Goal: Find specific page/section: Locate a particular part of the current website

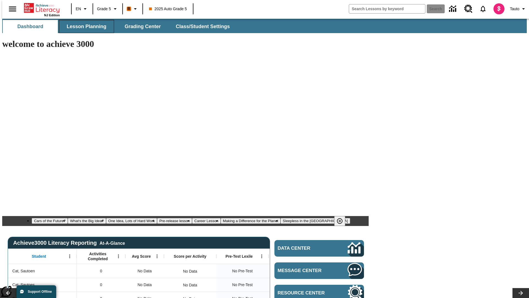
click at [84, 26] on span "Lesson Planning" at bounding box center [87, 26] width 40 height 6
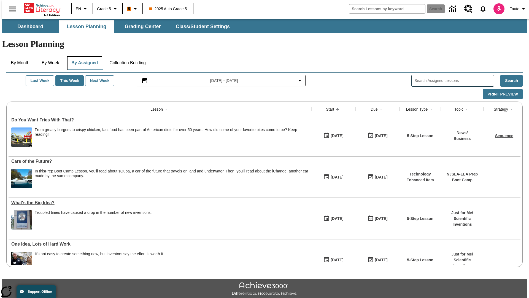
click at [83, 56] on button "By Assigned" at bounding box center [84, 62] width 35 height 13
type input "CVC Short Vowels Lesson 2"
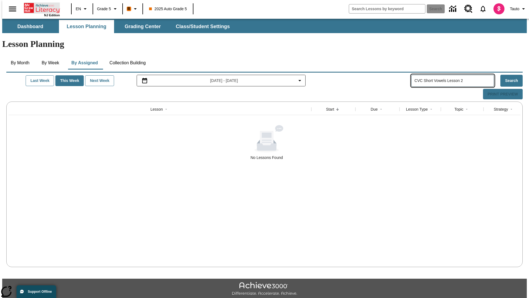
click at [40, 7] on icon "Home" at bounding box center [42, 7] width 37 height 11
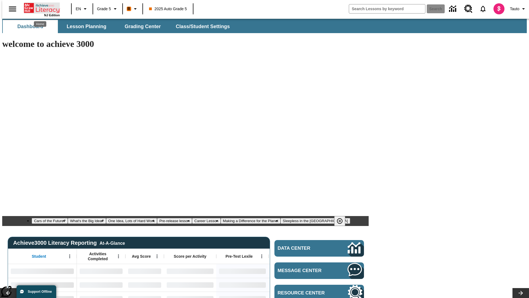
type input "-1"
